Goal: Task Accomplishment & Management: Manage account settings

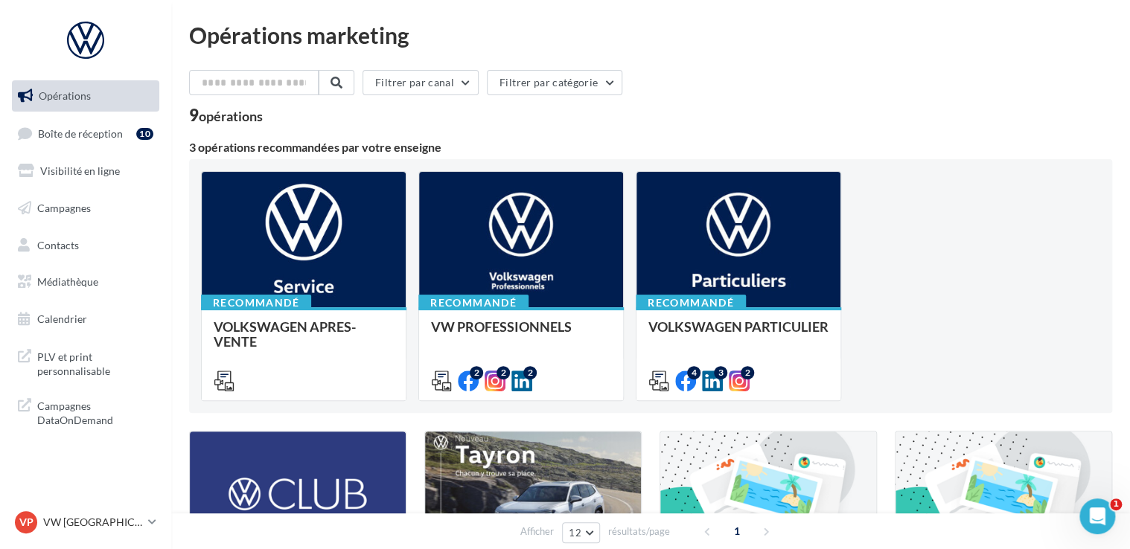
click at [453, 130] on div "Filtrer par canal Filtrer par catégorie 9 opérations 3 opérations recommandées …" at bounding box center [650, 521] width 923 height 903
click at [150, 523] on icon at bounding box center [152, 522] width 8 height 13
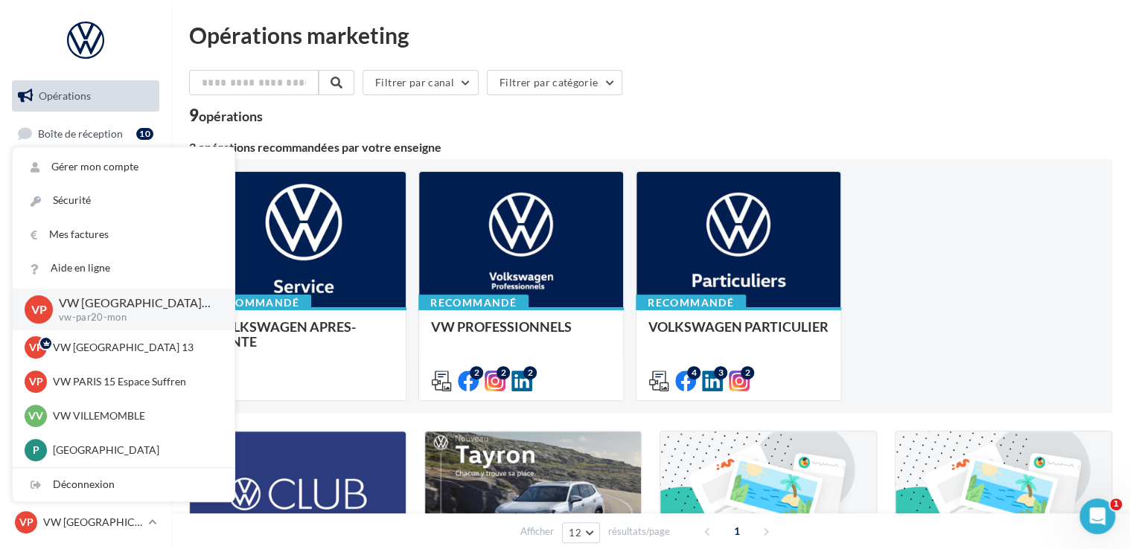
click at [99, 309] on p "VW [GEOGRAPHIC_DATA] 20" at bounding box center [135, 303] width 152 height 17
click at [372, 118] on div "9 opérations" at bounding box center [650, 116] width 923 height 19
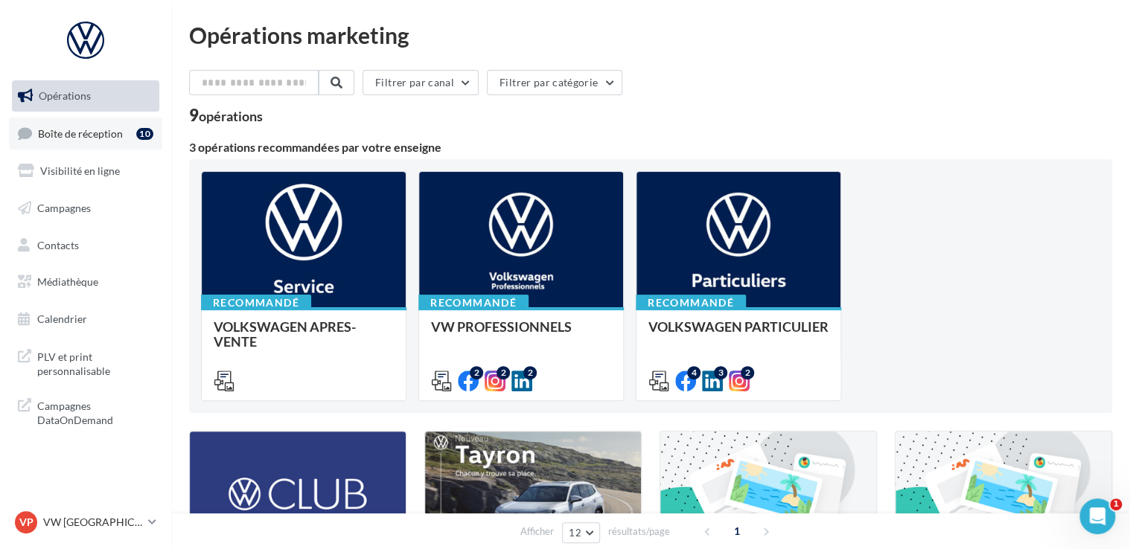
click at [127, 141] on link "Boîte de réception 10" at bounding box center [85, 134] width 153 height 32
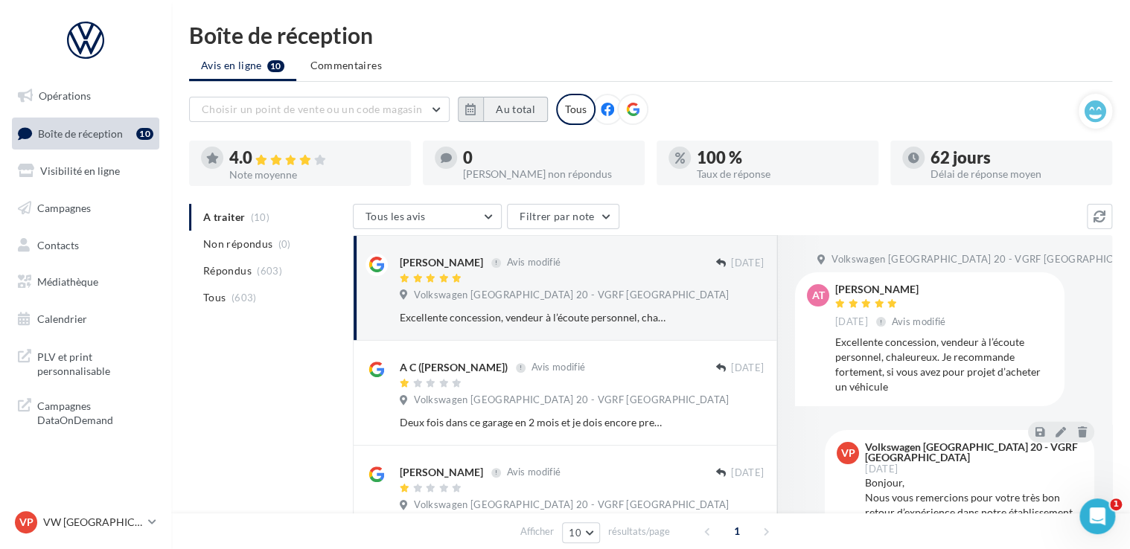
click at [502, 103] on button "Au total" at bounding box center [515, 109] width 65 height 25
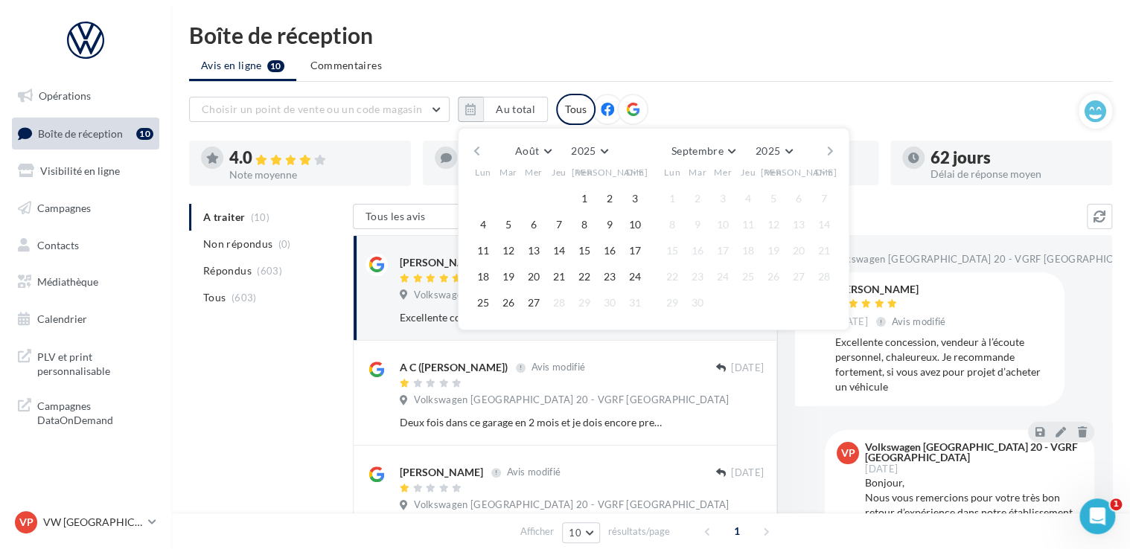
click at [472, 147] on button "button" at bounding box center [476, 151] width 13 height 21
click at [503, 199] on button "1" at bounding box center [508, 199] width 22 height 22
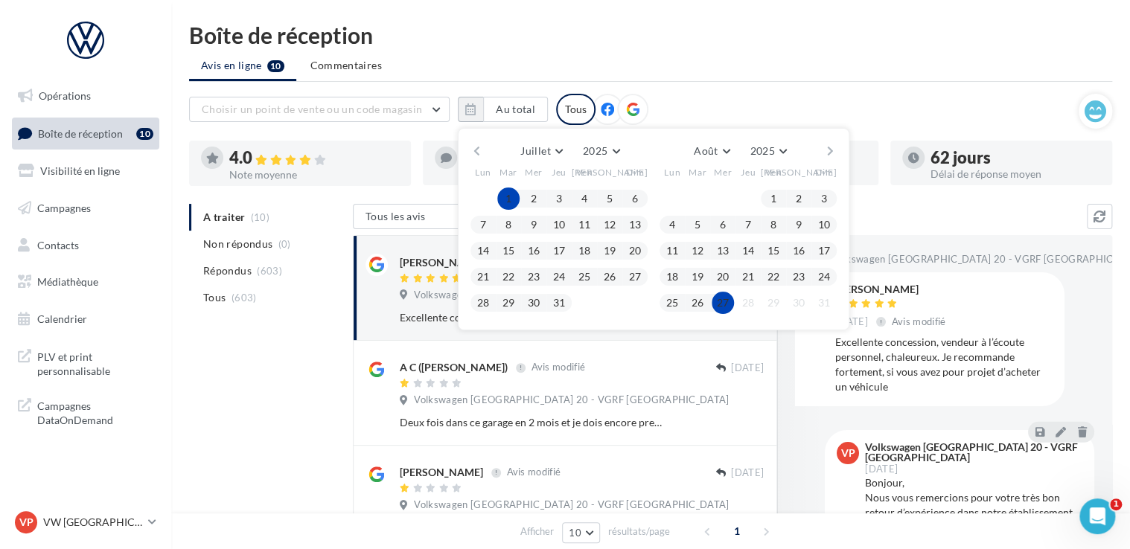
click at [728, 293] on button "27" at bounding box center [723, 303] width 22 height 22
